Goal: Transaction & Acquisition: Obtain resource

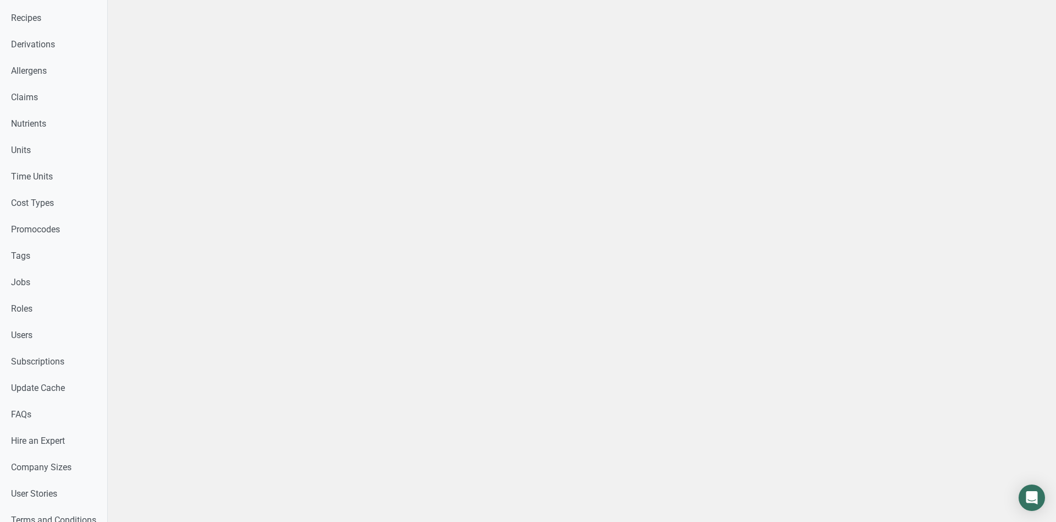
scroll to position [434, 0]
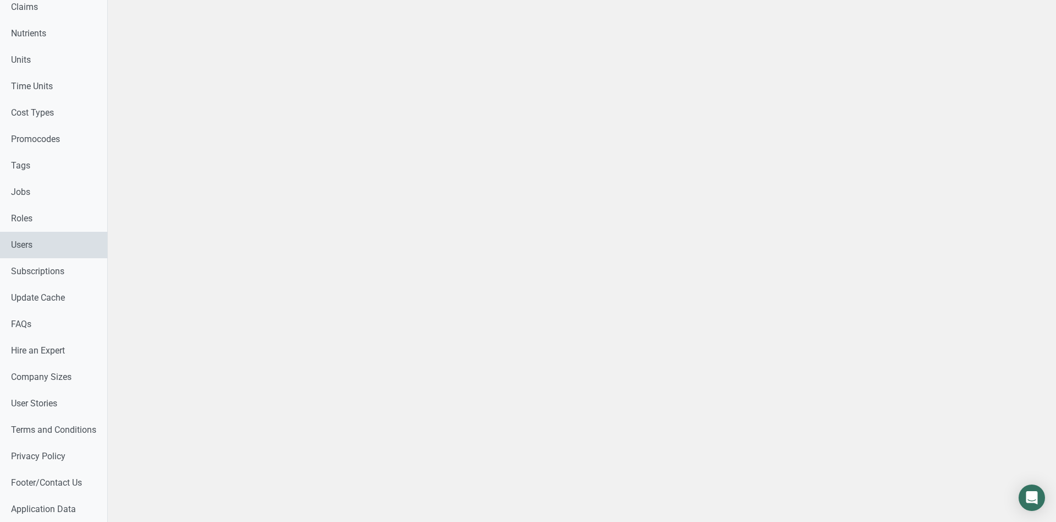
click at [30, 244] on link "Users" at bounding box center [53, 245] width 107 height 26
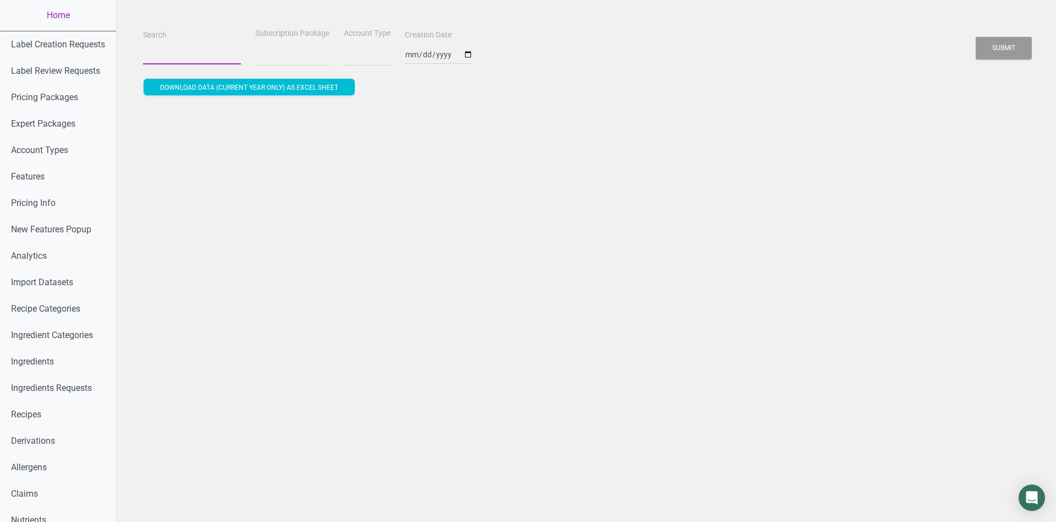
click at [183, 50] on input "Search" at bounding box center [192, 55] width 98 height 20
select select
paste input "info@mdccatering.com"
type input "info@mdccatering.com"
select select
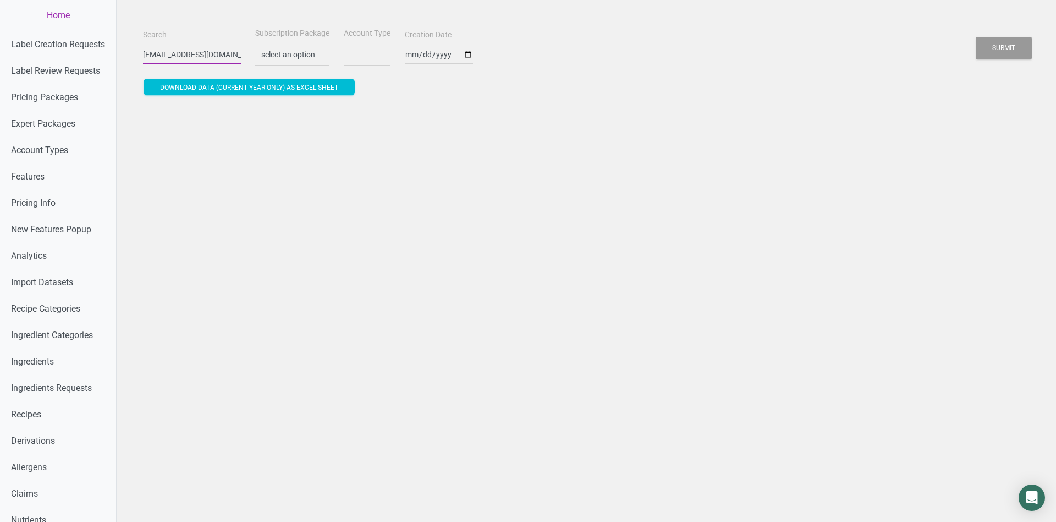
scroll to position [0, 1]
type input "info@mdccatering.com"
click at [1012, 50] on button "Submit" at bounding box center [1004, 48] width 56 height 23
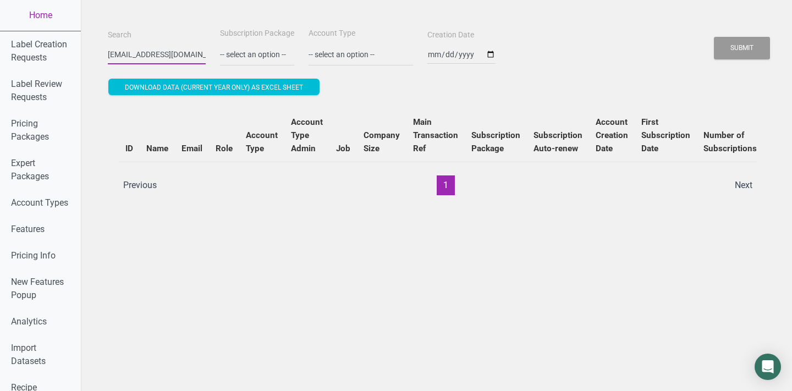
click at [145, 52] on input "info@mdccatering.com" at bounding box center [157, 55] width 98 height 20
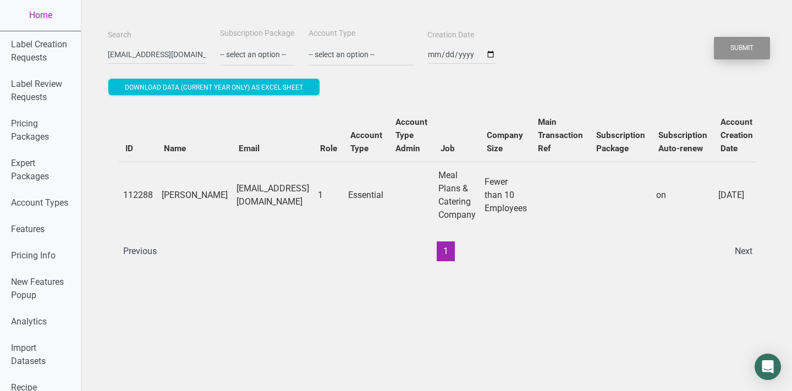
click at [747, 45] on button "Submit" at bounding box center [742, 48] width 56 height 23
click at [145, 53] on input "info@mdccatering.com" at bounding box center [157, 55] width 98 height 20
click at [145, 56] on input "info@mdccatering.com" at bounding box center [157, 55] width 98 height 20
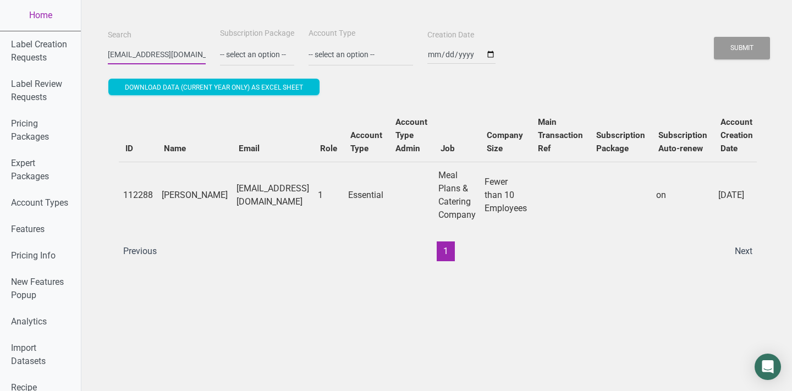
paste input "jhael.carrillo@stonybrookmedicine.edu"
click at [725, 63] on div "Search info@mdcjhael.carrillo@stonybrookmedicine.educatering.com Subscription P…" at bounding box center [438, 46] width 666 height 40
click at [727, 62] on div "Submit" at bounding box center [742, 48] width 57 height 28
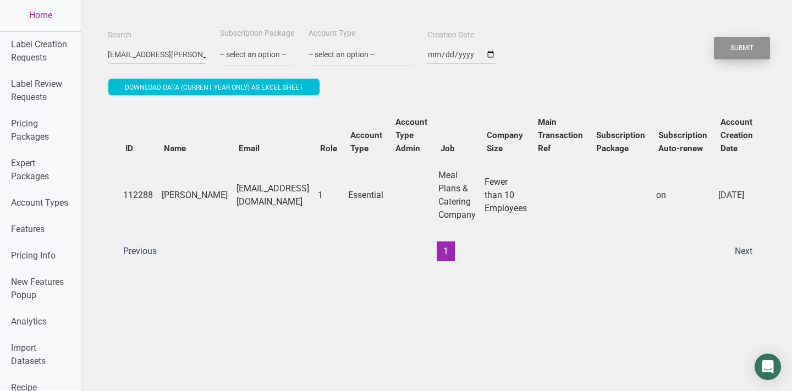
click at [741, 57] on button "Submit" at bounding box center [742, 48] width 56 height 23
click at [741, 52] on button "Submit" at bounding box center [742, 48] width 56 height 23
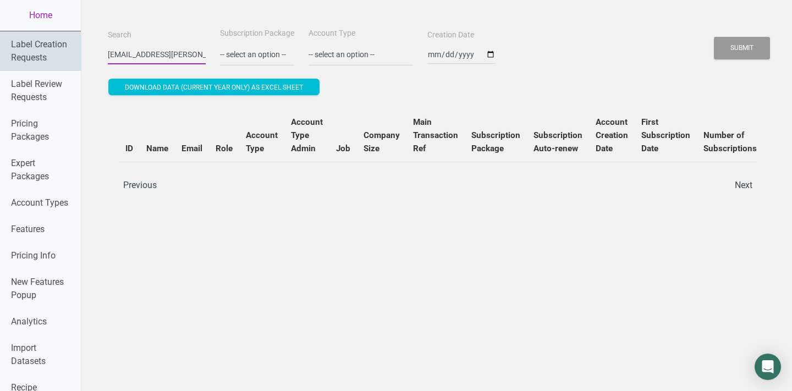
drag, startPoint x: 127, startPoint y: 53, endPoint x: 67, endPoint y: 51, distance: 60.0
type input "mdcjhael.carrillo@stonybrookmedicine.educatering.com"
click at [714, 37] on button "Submit" at bounding box center [742, 48] width 56 height 23
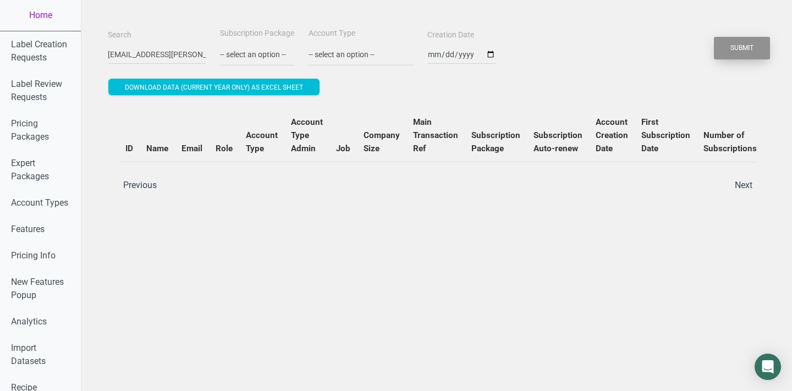
click at [748, 54] on button "Submit" at bounding box center [742, 48] width 56 height 23
click at [34, 8] on link "Home" at bounding box center [40, 15] width 81 height 31
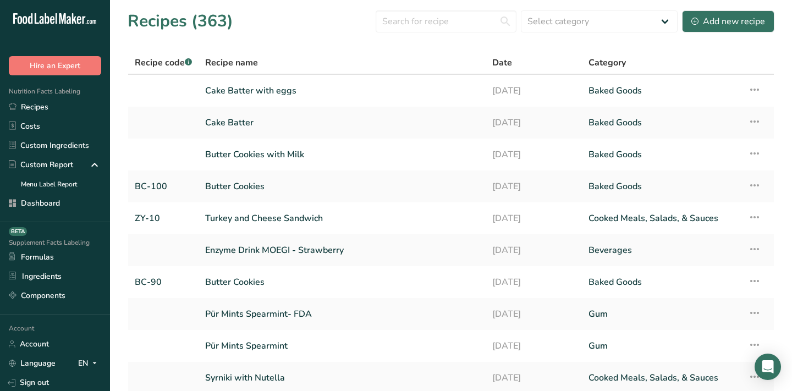
click at [326, 45] on section "Recipes (363) Select category All Baked Goods Beverages breakfast butter cookie…" at bounding box center [451, 223] width 682 height 447
click at [239, 187] on link "Butter Cookies" at bounding box center [342, 186] width 274 height 23
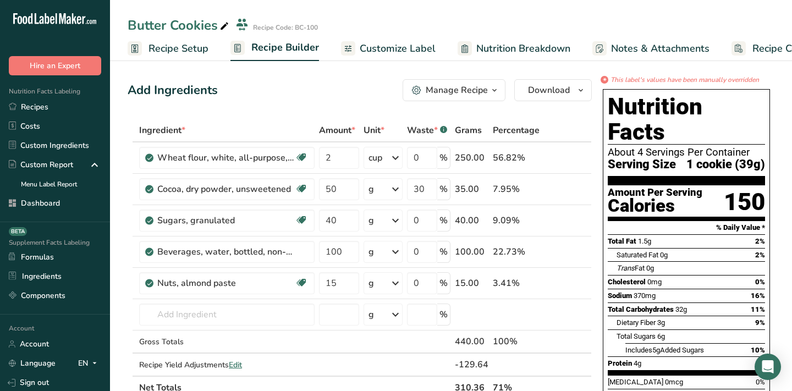
click at [422, 56] on span "Customize Label" at bounding box center [398, 48] width 76 height 15
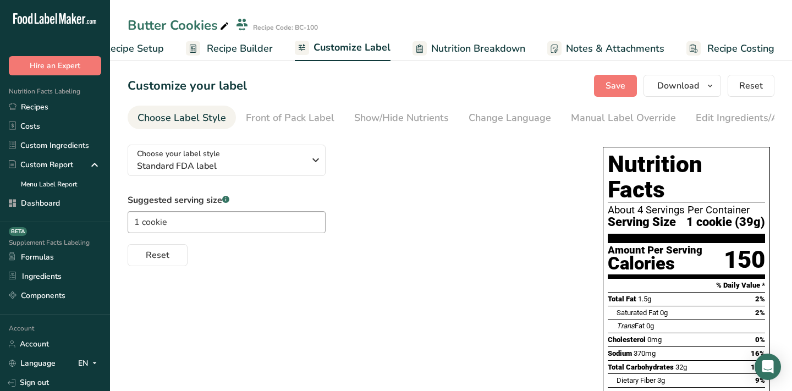
scroll to position [0, 45]
click at [701, 121] on div "Edit Ingredients/Allergens List" at bounding box center [766, 118] width 140 height 15
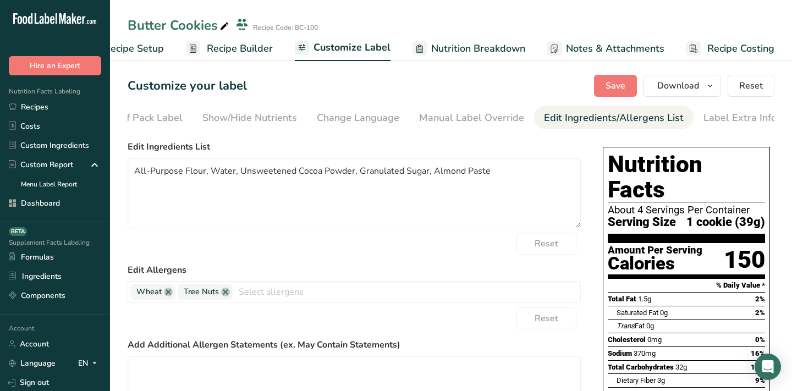
scroll to position [0, 152]
click at [724, 118] on div "Label Extra Info" at bounding box center [739, 118] width 73 height 15
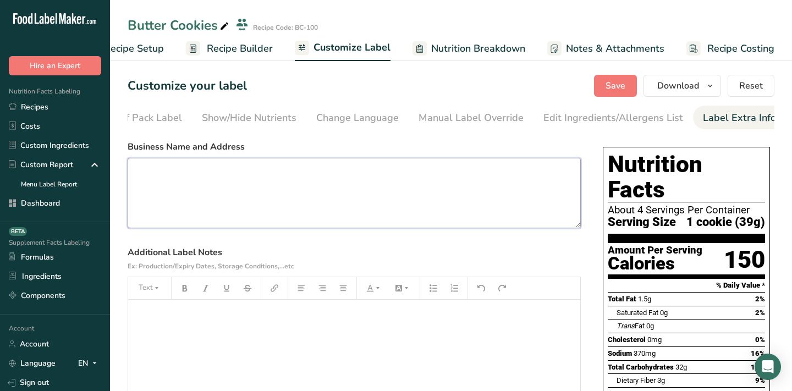
click at [441, 211] on textarea at bounding box center [354, 193] width 453 height 70
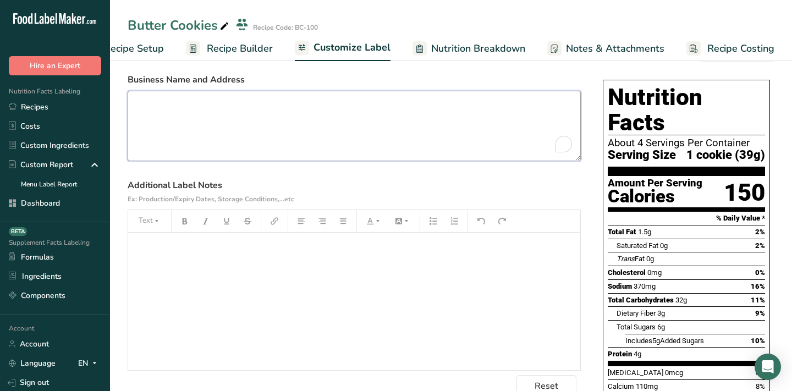
scroll to position [68, 0]
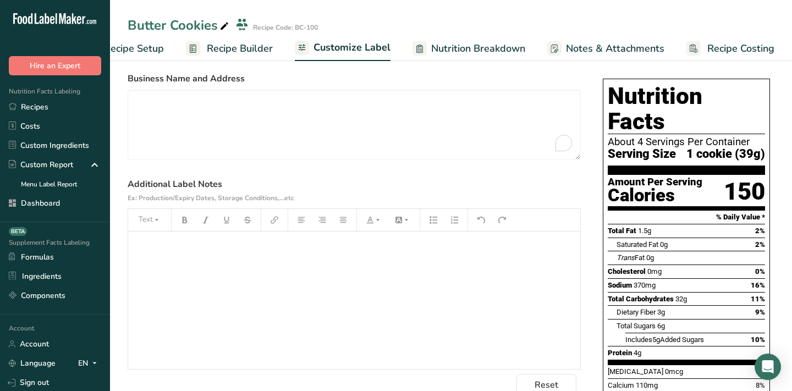
click at [389, 275] on div "﻿" at bounding box center [354, 301] width 452 height 138
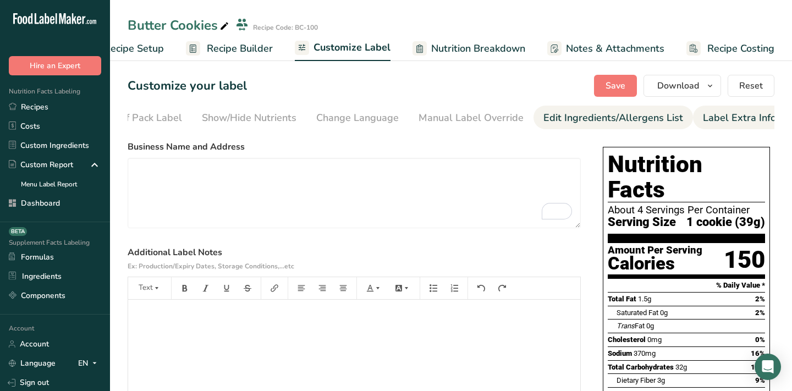
click at [628, 118] on div "Edit Ingredients/Allergens List" at bounding box center [614, 118] width 140 height 15
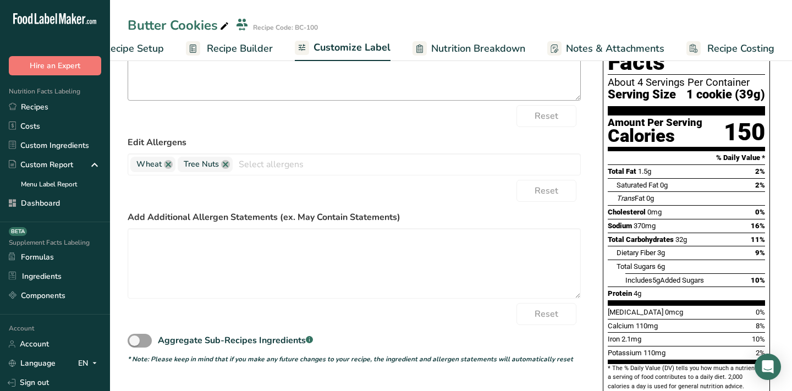
scroll to position [171, 0]
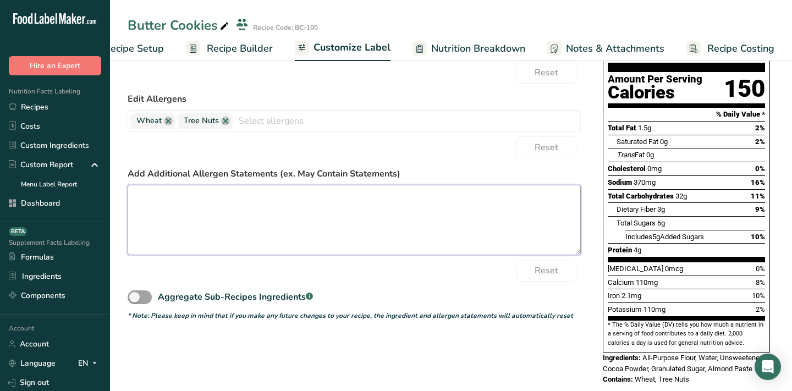
click at [310, 191] on textarea at bounding box center [354, 220] width 453 height 70
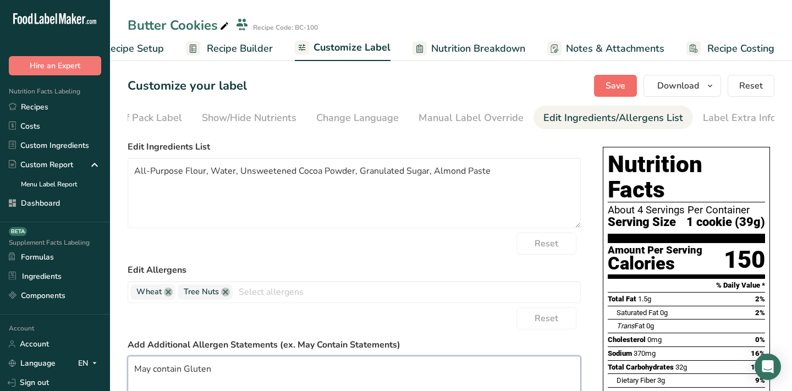
type textarea "May contain Gluten"
click at [609, 94] on button "Save" at bounding box center [615, 86] width 43 height 22
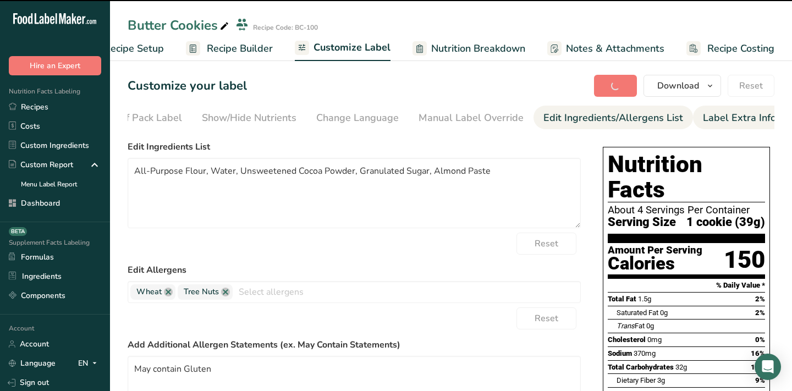
click at [703, 107] on link "Label Extra Info" at bounding box center [739, 118] width 73 height 25
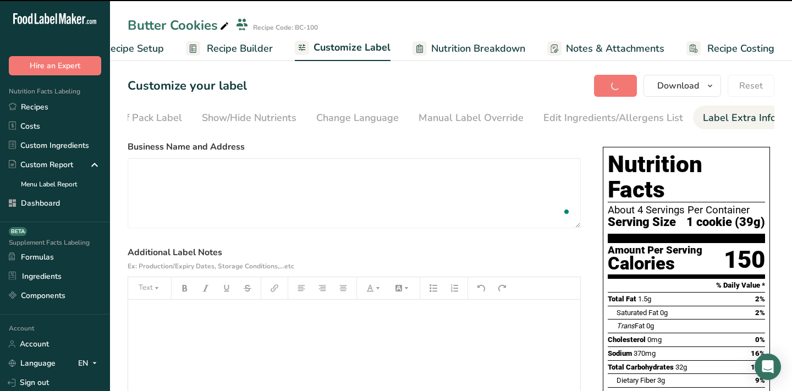
click at [193, 150] on label "Business Name and Address" at bounding box center [354, 146] width 453 height 13
copy label "Business Name and Address"
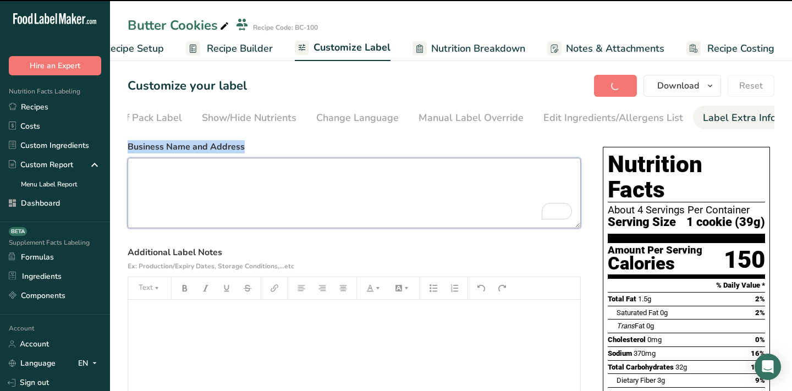
click at [203, 202] on textarea "To enrich screen reader interactions, please activate Accessibility in Grammarl…" at bounding box center [354, 193] width 453 height 70
paste textarea "Business Name and Address"
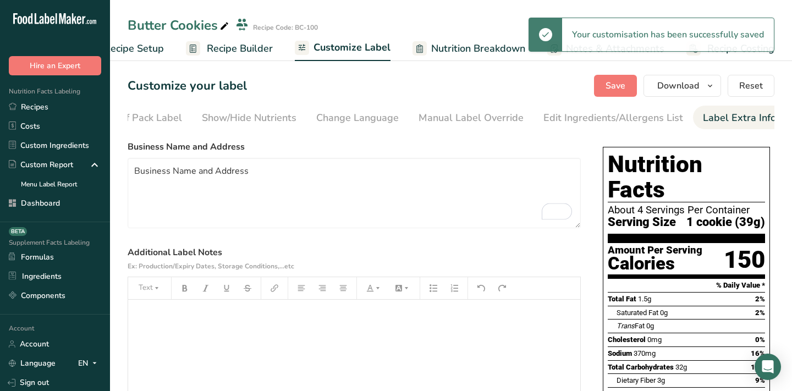
click at [167, 253] on label "Additional Label Notes Ex: Production/Expiry Dates, Storage Conditions,...etc" at bounding box center [354, 259] width 453 height 26
copy label "Additional Label Notes"
click at [182, 250] on label "Additional Label Notes Ex: Production/Expiry Dates, Storage Conditions,...etc" at bounding box center [354, 259] width 453 height 26
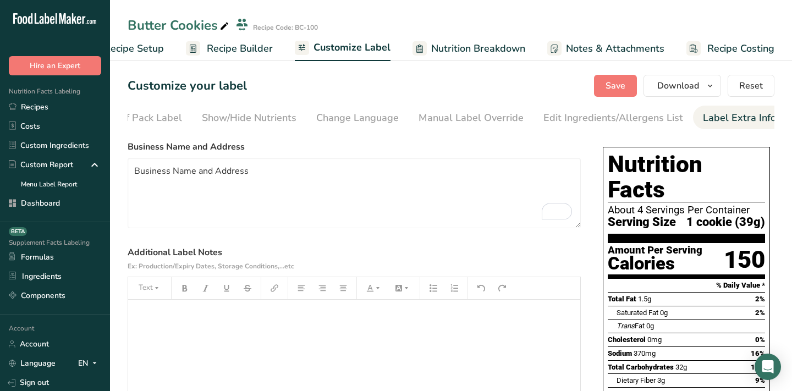
drag, startPoint x: 303, startPoint y: 268, endPoint x: 123, endPoint y: 255, distance: 180.4
click at [123, 255] on section "Customize your label Save Download Choose what to show on your downloaded label…" at bounding box center [451, 326] width 682 height 539
copy label "Additional Label Notes Ex: Production/Expiry Dates, Storage Conditions,...etc"
click at [182, 322] on p "﻿" at bounding box center [354, 315] width 441 height 13
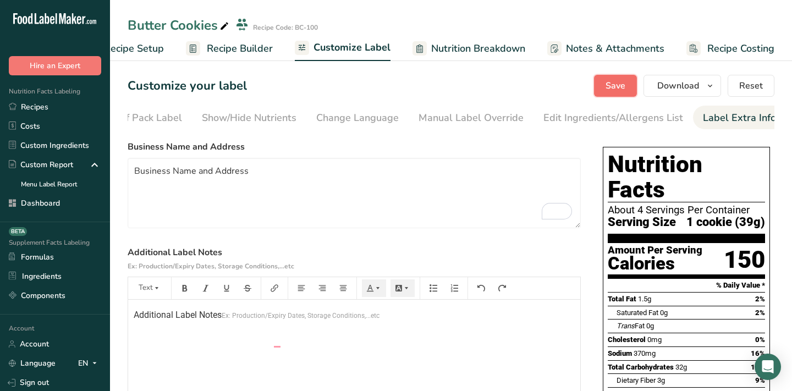
click at [619, 83] on span "Save" at bounding box center [616, 85] width 20 height 13
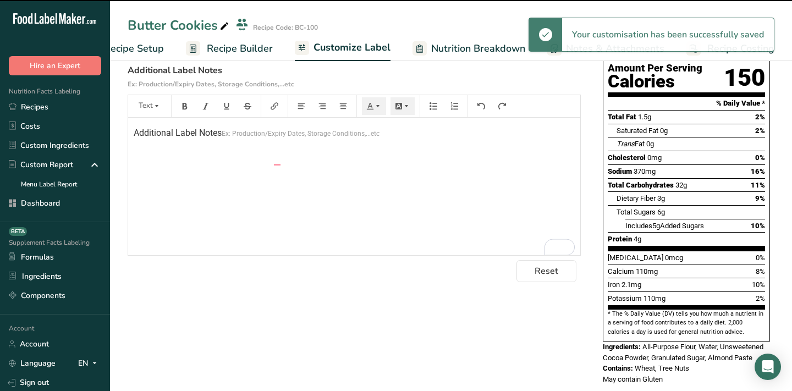
type textarea "Business Name and Address"
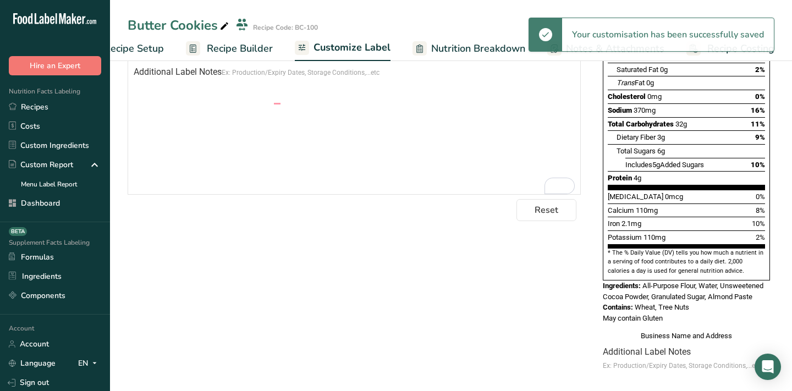
scroll to position [17, 0]
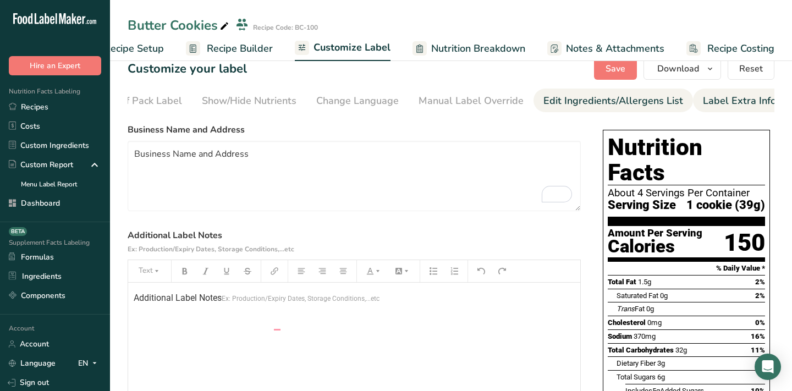
click at [572, 100] on div "Edit Ingredients/Allergens List" at bounding box center [614, 101] width 140 height 15
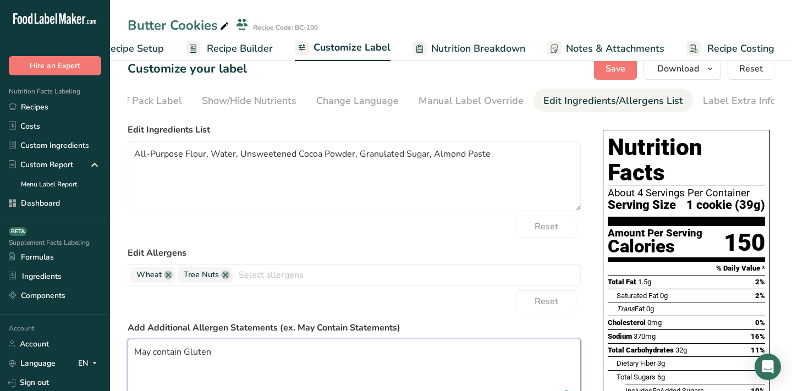
click at [195, 357] on textarea "May contain Gluten" at bounding box center [354, 374] width 453 height 70
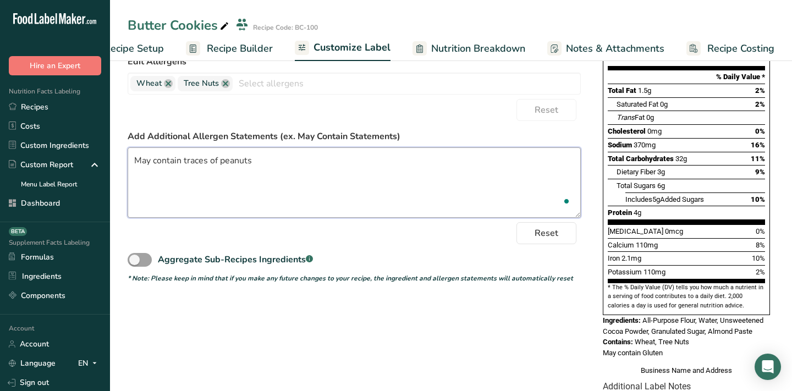
scroll to position [6, 0]
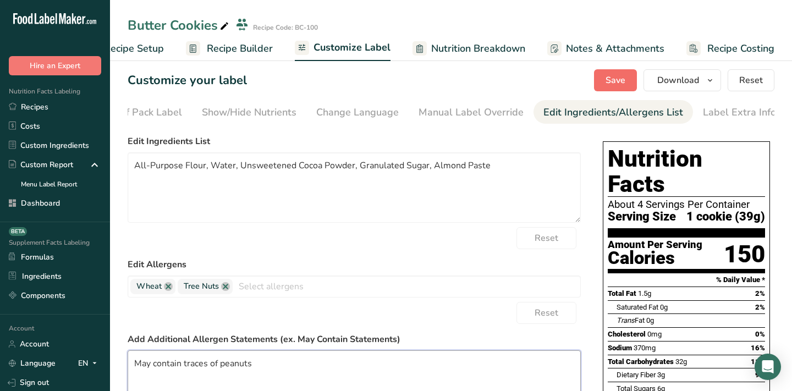
type textarea "May contain traces of peanuts"
click at [619, 80] on span "Save" at bounding box center [616, 80] width 20 height 13
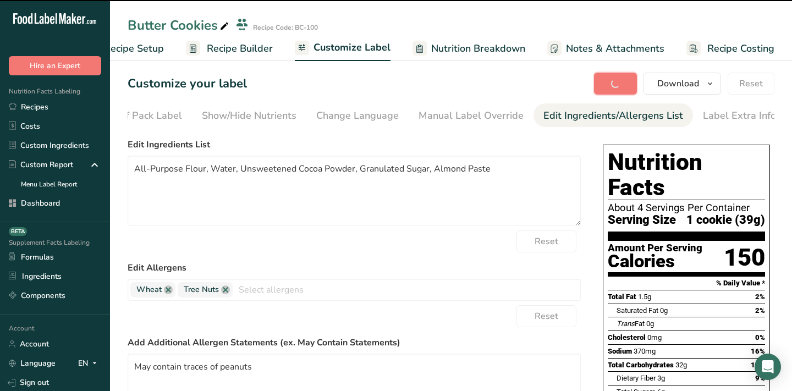
scroll to position [0, 0]
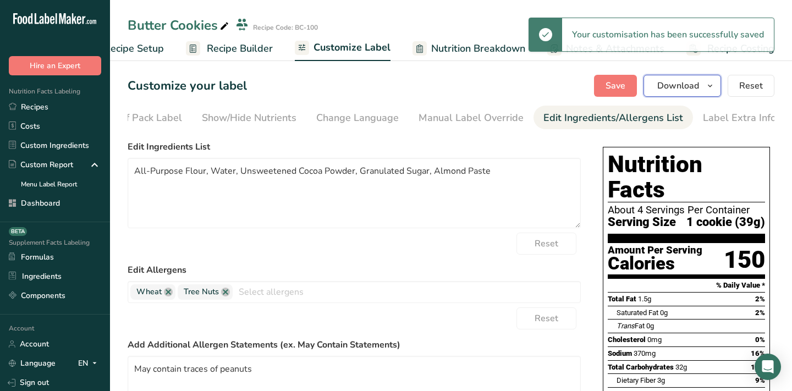
click at [690, 89] on span "Download" at bounding box center [678, 85] width 42 height 13
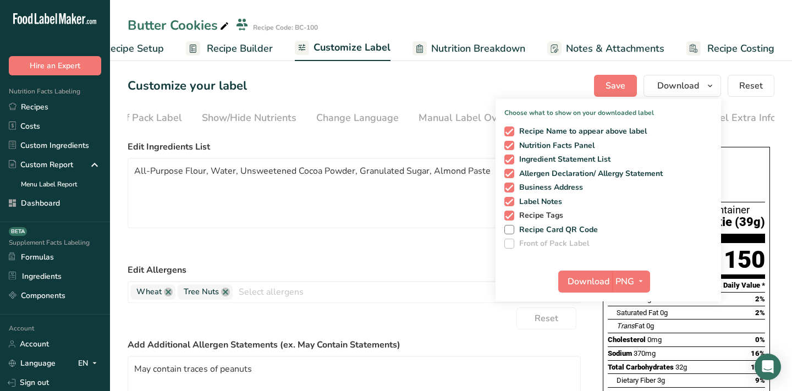
click at [549, 216] on span "Recipe Tags" at bounding box center [539, 216] width 50 height 10
click at [512, 216] on input "Recipe Tags" at bounding box center [508, 215] width 7 height 7
checkbox input "false"
click at [623, 270] on div "Download PNG PNG BMP SVG PDF TXT" at bounding box center [609, 283] width 226 height 35
click at [624, 279] on span "PNG" at bounding box center [625, 281] width 19 height 13
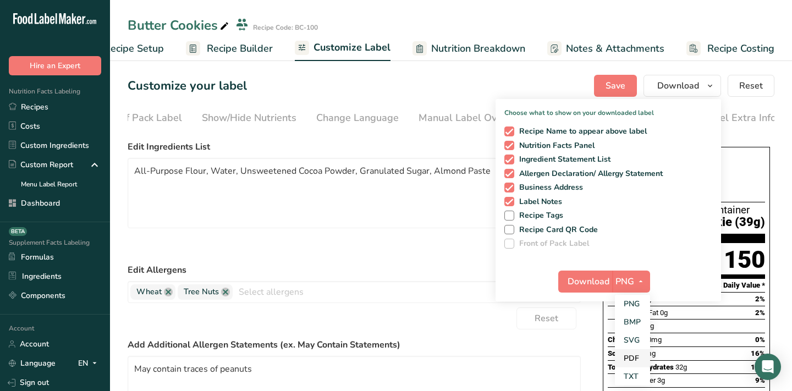
click at [639, 359] on link "PDF" at bounding box center [632, 358] width 35 height 18
click at [590, 290] on button "Download" at bounding box center [586, 282] width 54 height 22
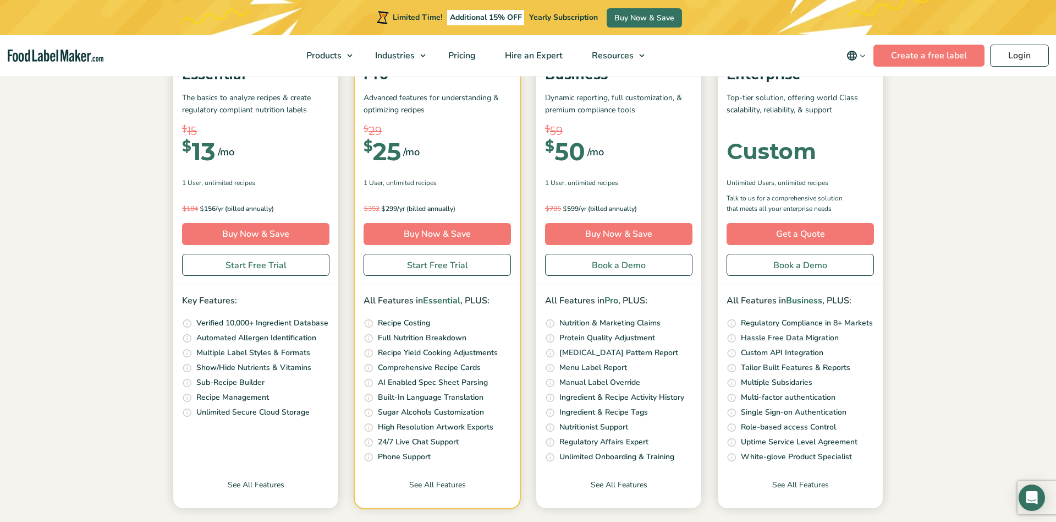
scroll to position [183, 0]
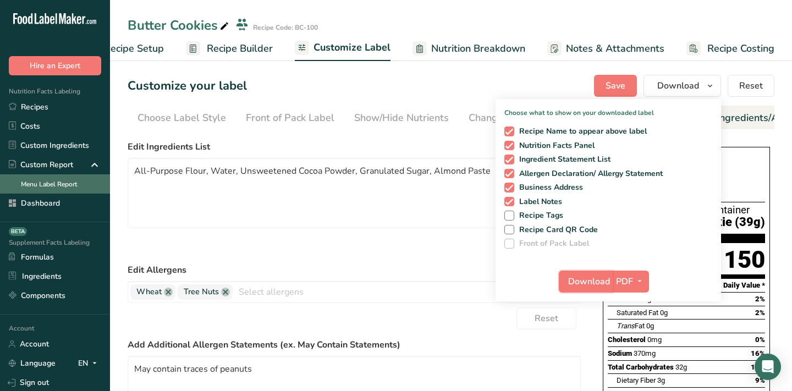
scroll to position [0, 152]
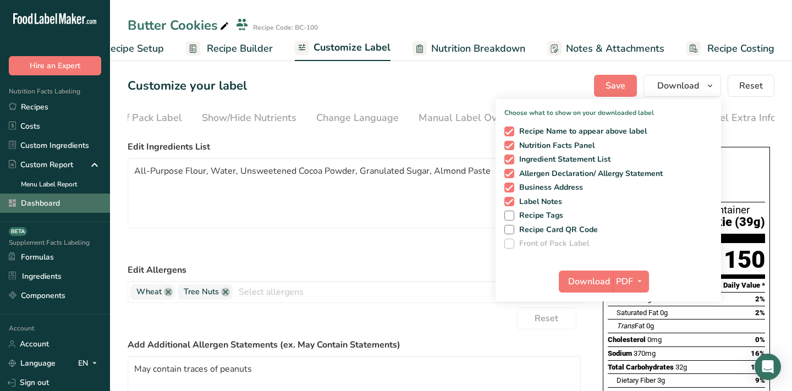
click at [67, 200] on link "Dashboard" at bounding box center [55, 203] width 110 height 19
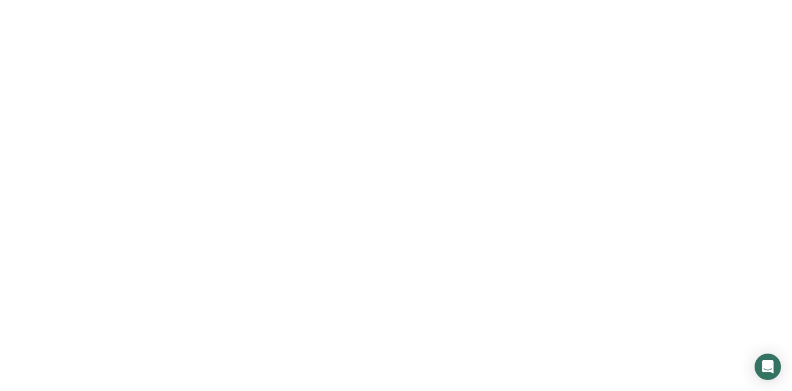
scroll to position [74, 0]
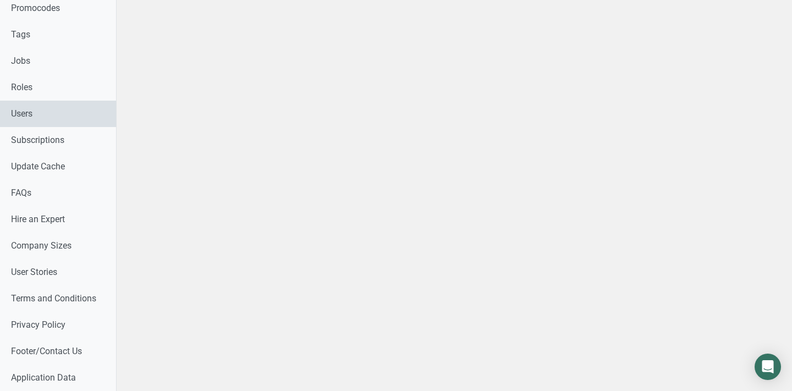
click at [35, 108] on link "Users" at bounding box center [58, 114] width 116 height 26
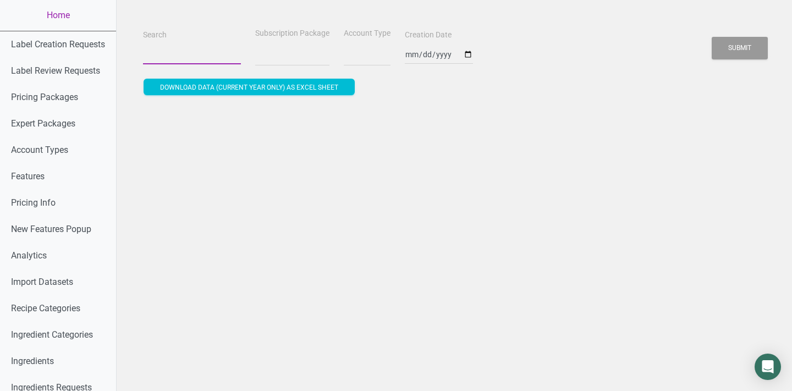
click at [188, 62] on input "Search" at bounding box center [192, 55] width 98 height 20
paste input "negl85@gmail.com"
type input "negl85@gmail.com"
select select
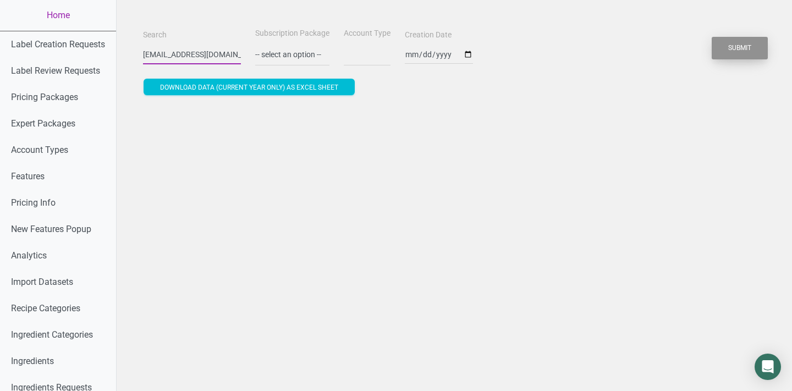
type input "negl85@gmail.com"
click at [734, 41] on button "Submit" at bounding box center [740, 48] width 56 height 23
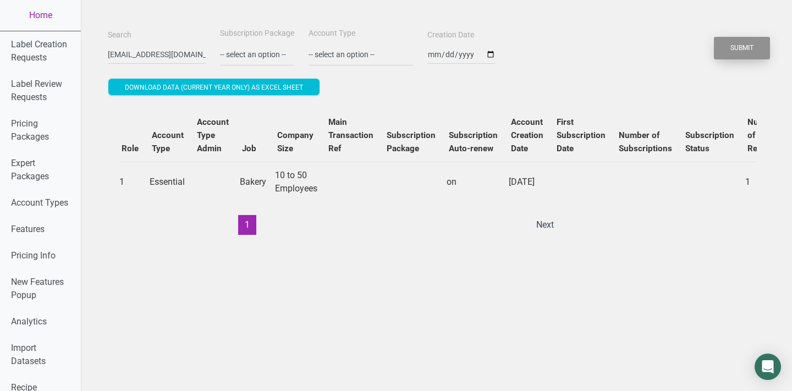
scroll to position [0, 388]
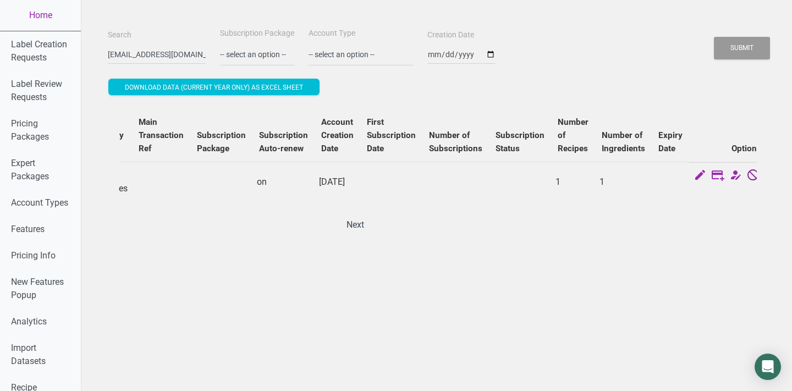
click at [747, 174] on icon at bounding box center [753, 175] width 13 height 15
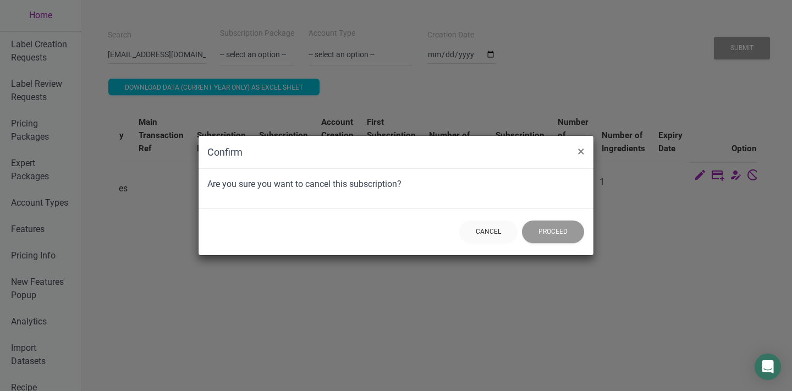
click at [608, 132] on div "Confirm × Are you sure you want to cancel this subscription? Cancel Proceed" at bounding box center [396, 195] width 792 height 391
click at [572, 153] on button "×" at bounding box center [581, 151] width 25 height 31
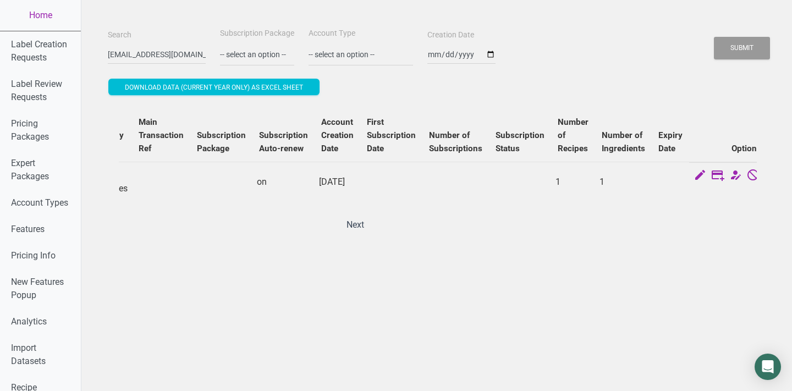
click at [602, 153] on b "Number of Ingredients" at bounding box center [623, 141] width 43 height 23
click at [717, 178] on td at bounding box center [746, 176] width 114 height 28
click at [764, 177] on icon at bounding box center [770, 175] width 13 height 15
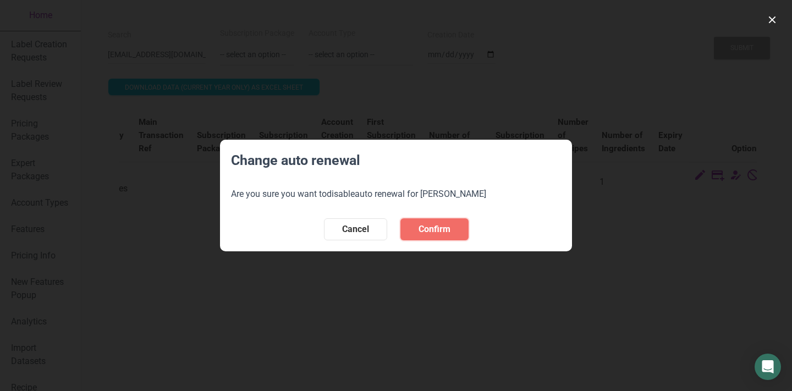
click at [467, 234] on button "Confirm" at bounding box center [435, 229] width 68 height 22
